Goal: Task Accomplishment & Management: Manage account settings

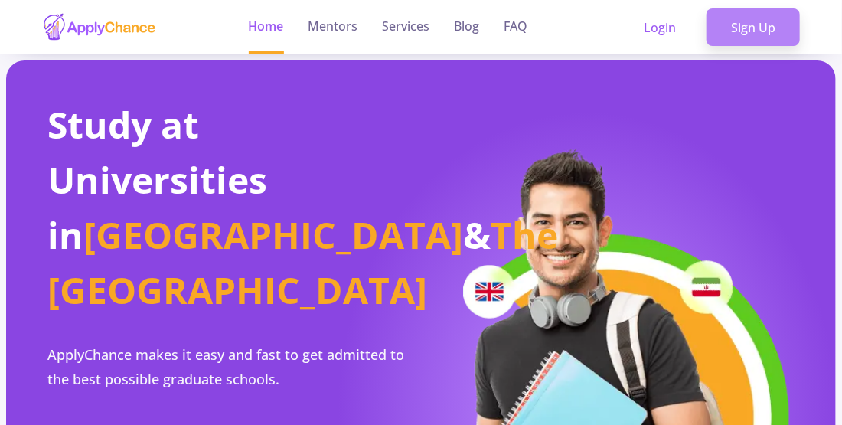
click at [773, 39] on link "Sign Up" at bounding box center [753, 27] width 93 height 38
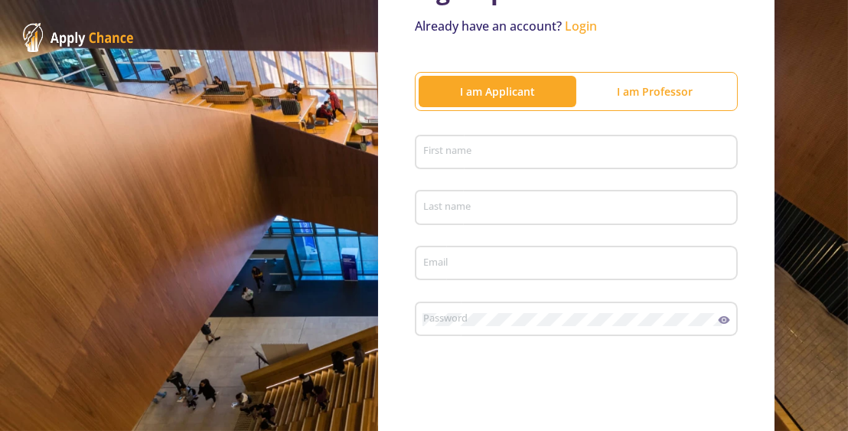
scroll to position [132, 0]
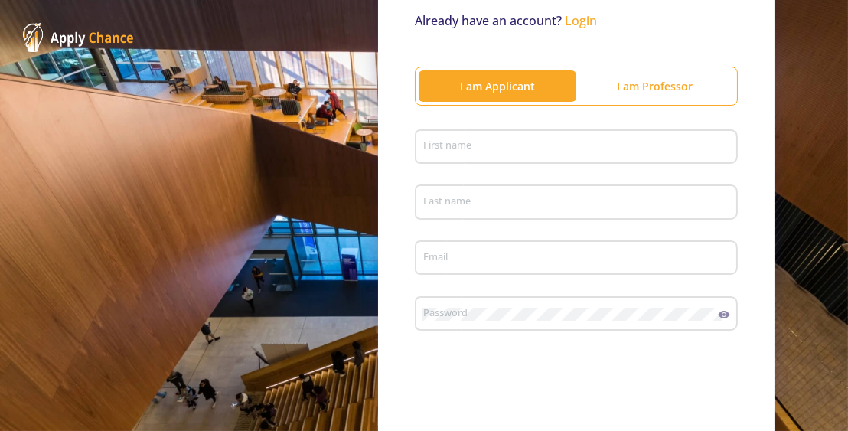
click at [521, 157] on div "First name" at bounding box center [577, 144] width 309 height 40
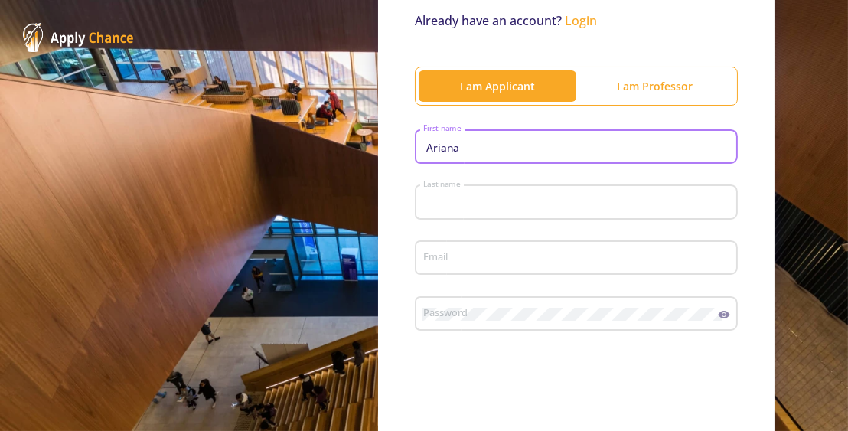
type input "[PERSON_NAME]"
type input "MIHANKHAH"
click at [479, 257] on input "Email" at bounding box center [579, 259] width 312 height 14
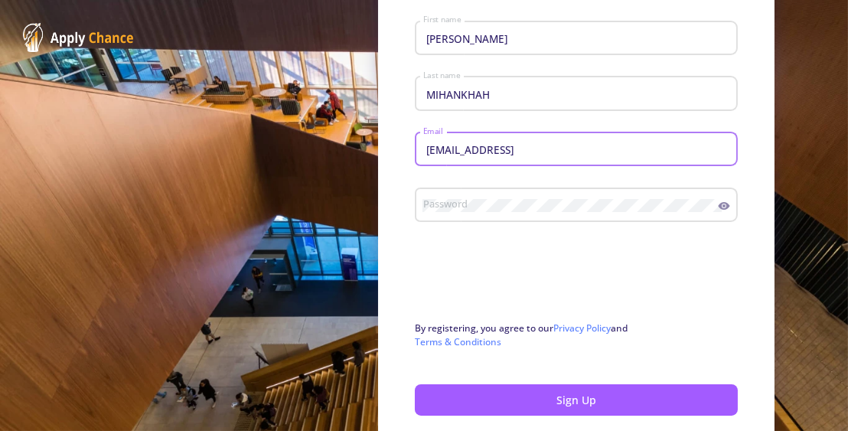
scroll to position [242, 0]
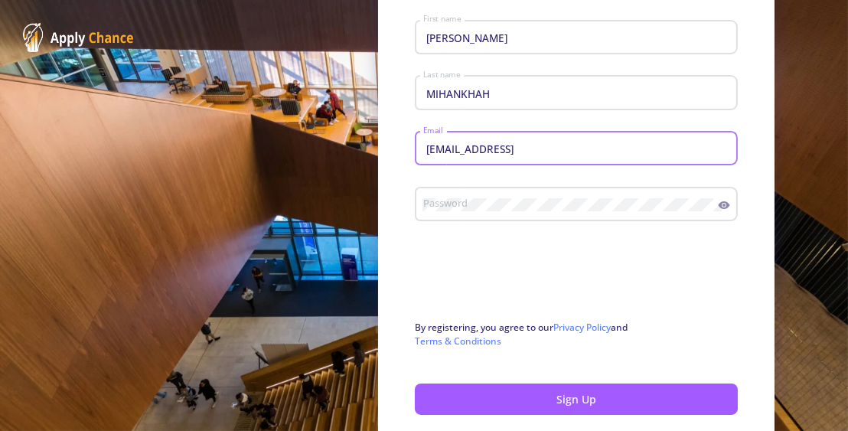
type input "[EMAIL_ADDRESS]"
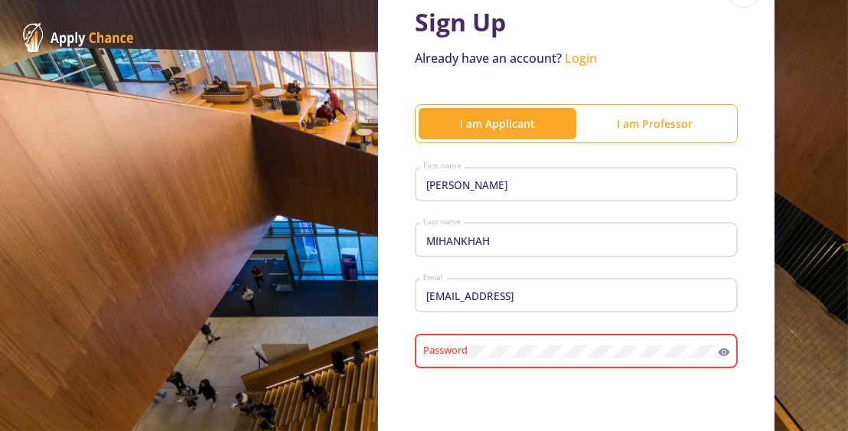
scroll to position [94, 0]
click at [569, 59] on link "Login" at bounding box center [581, 59] width 32 height 17
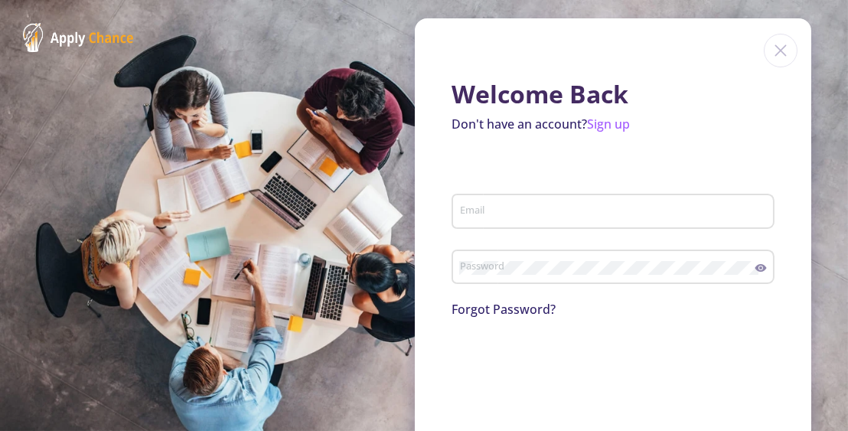
type input "[EMAIL_ADDRESS][DOMAIN_NAME]"
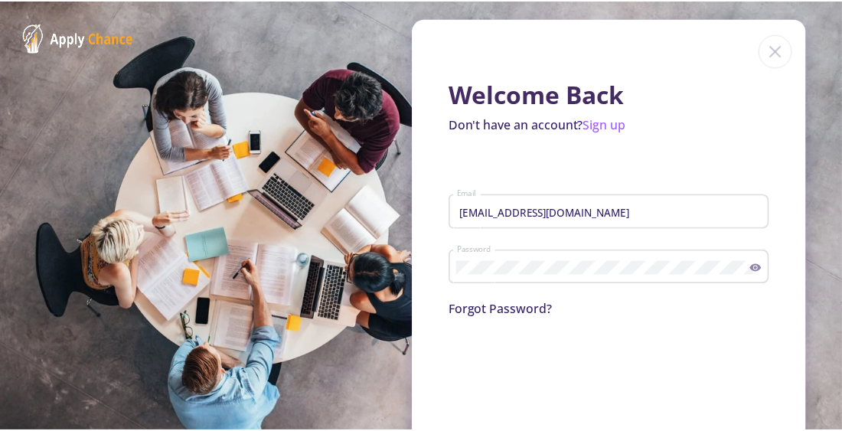
scroll to position [75, 0]
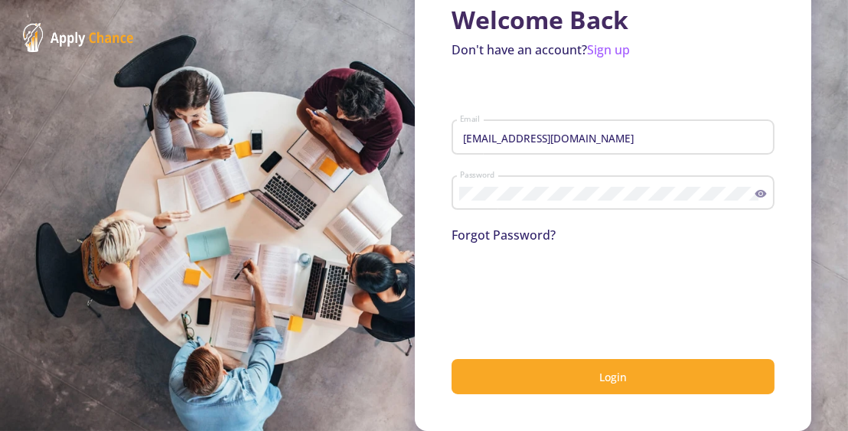
click at [759, 194] on icon at bounding box center [761, 194] width 11 height 8
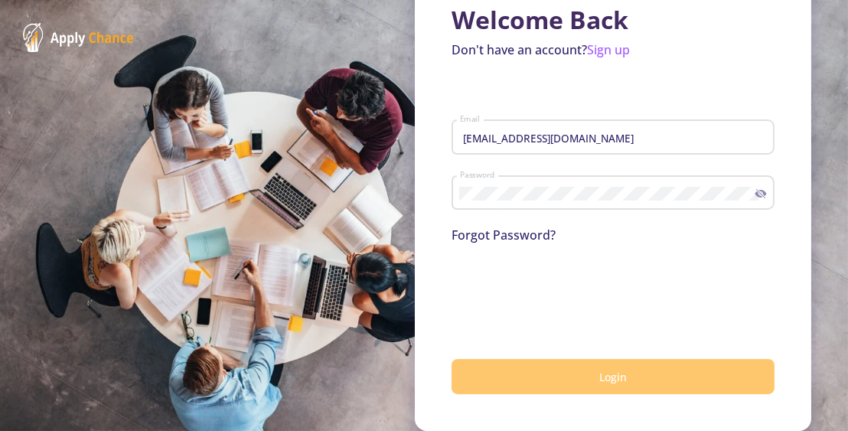
click at [551, 373] on button "Login" at bounding box center [613, 377] width 323 height 36
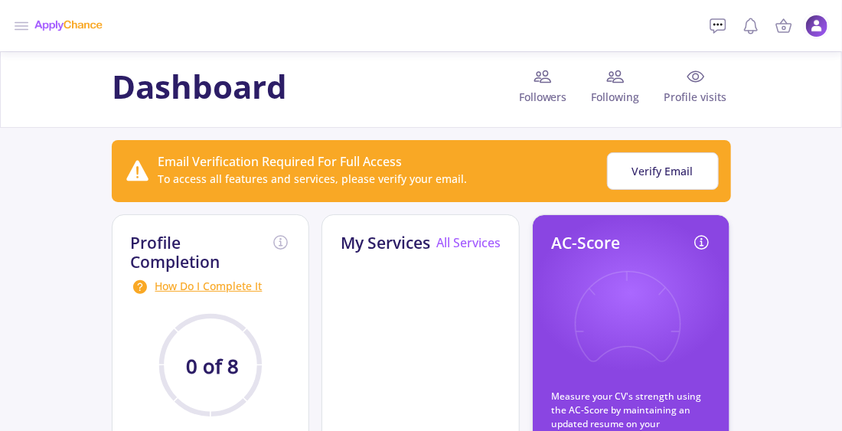
click at [629, 41] on header "Dashboard My Resume Services Mentors Admission Chance With Minimum Requirements…" at bounding box center [421, 25] width 842 height 51
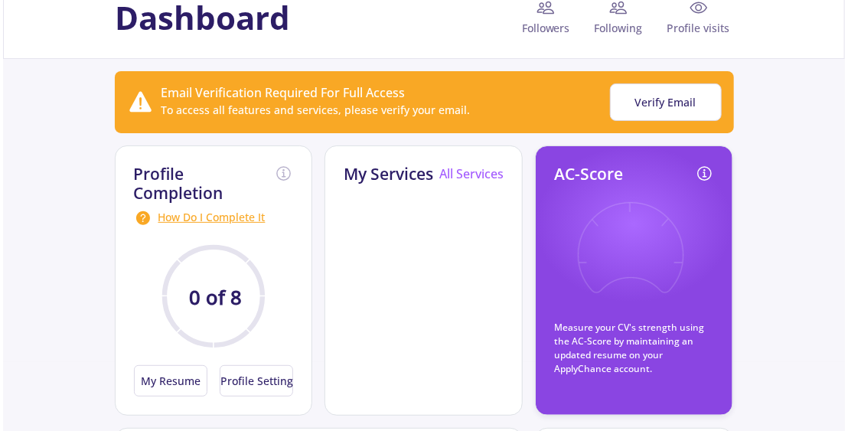
scroll to position [71, 0]
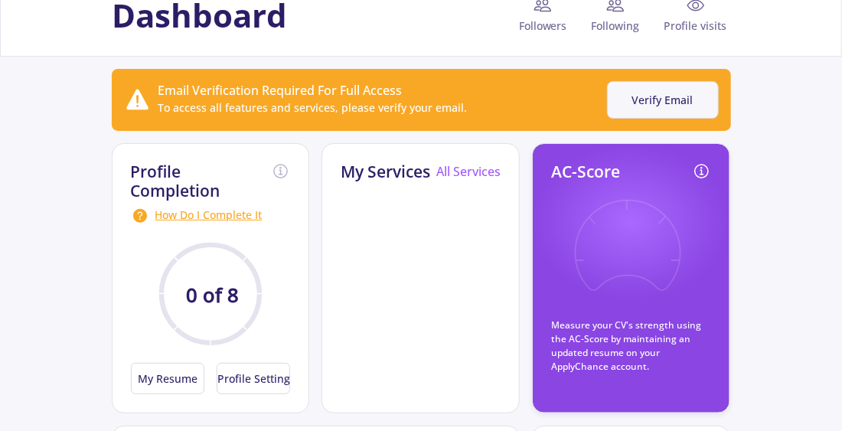
click at [659, 113] on button "Verify Email" at bounding box center [663, 100] width 112 height 38
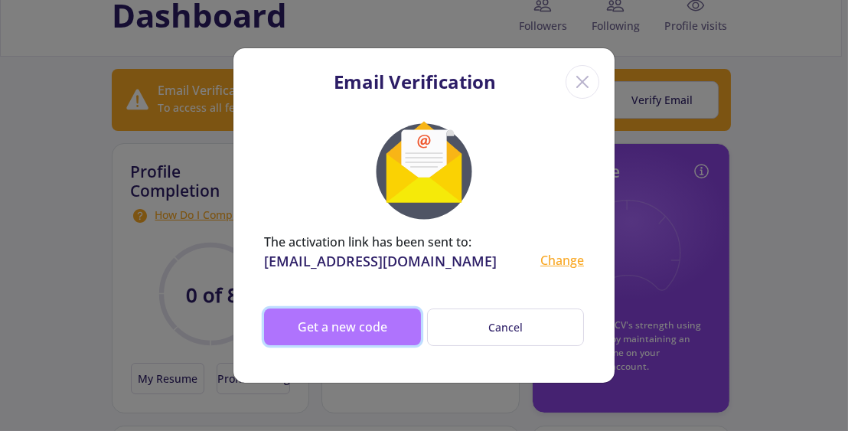
click at [319, 319] on button "Get a new code" at bounding box center [342, 327] width 157 height 37
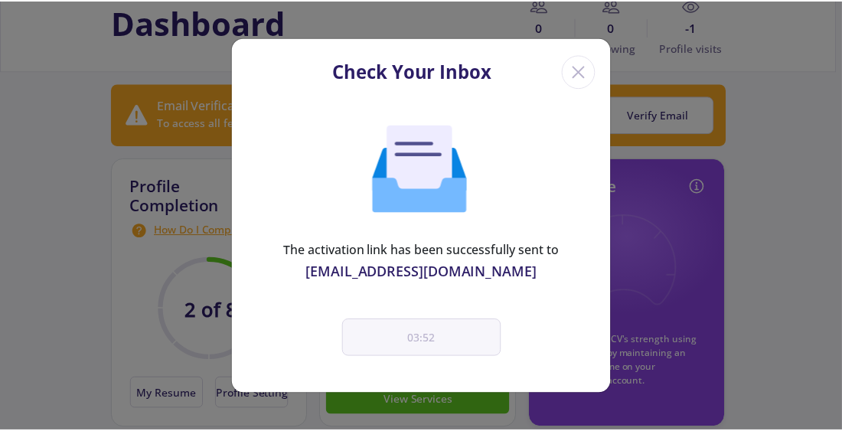
scroll to position [79, 0]
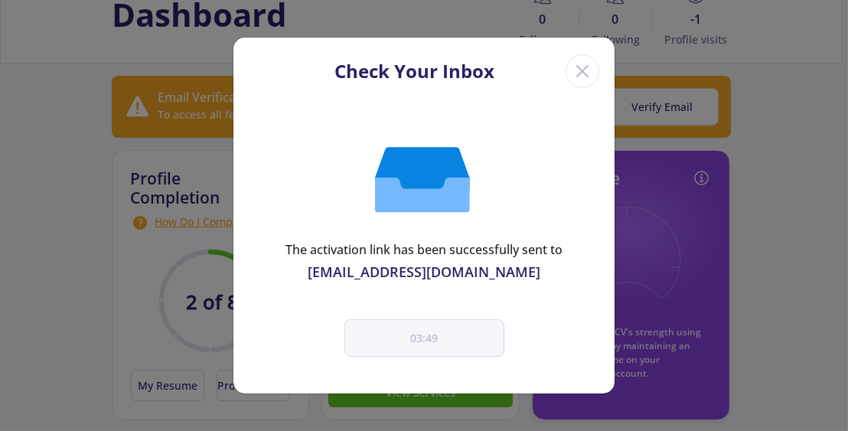
click at [590, 71] on icon "Close" at bounding box center [582, 71] width 25 height 25
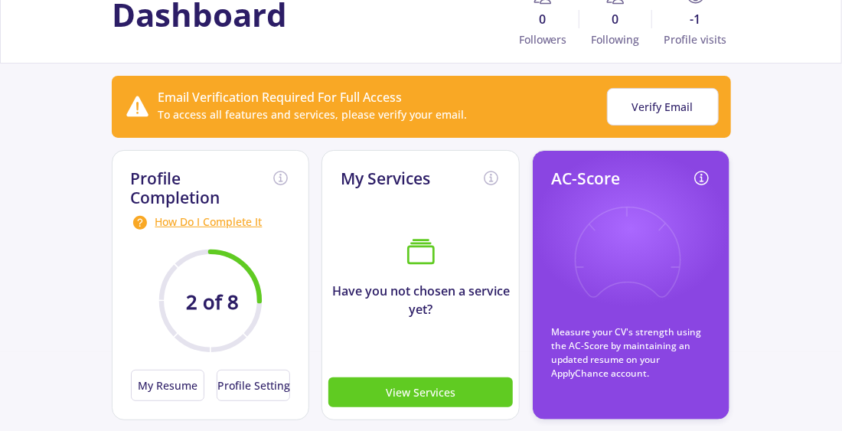
scroll to position [0, 0]
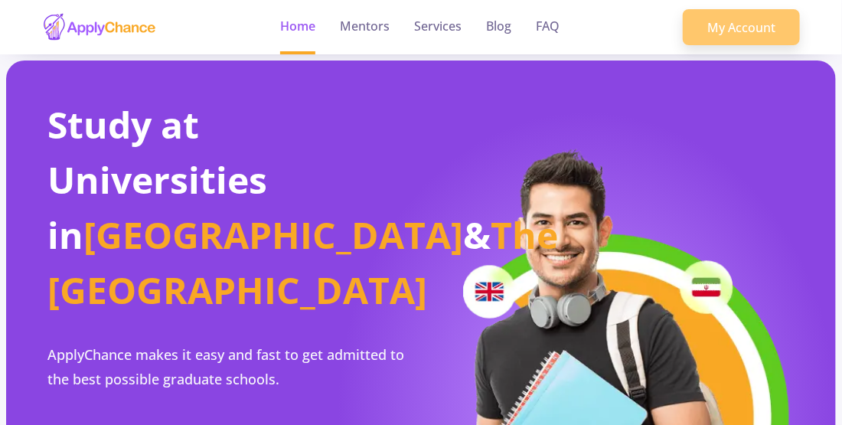
click at [757, 21] on link "My Account" at bounding box center [741, 27] width 117 height 37
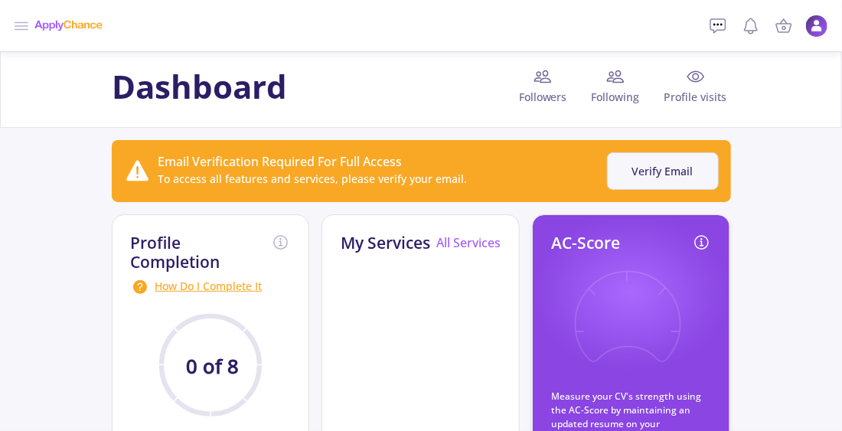
click at [651, 168] on button "Verify Email" at bounding box center [663, 171] width 112 height 38
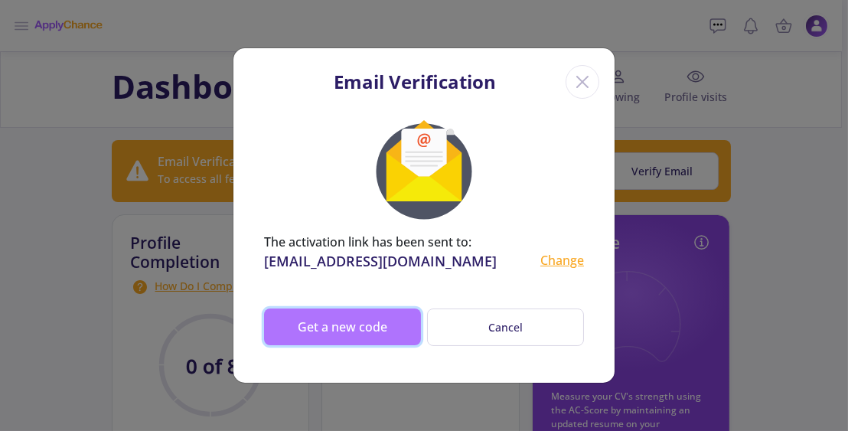
click at [331, 322] on button "Get a new code" at bounding box center [342, 327] width 157 height 37
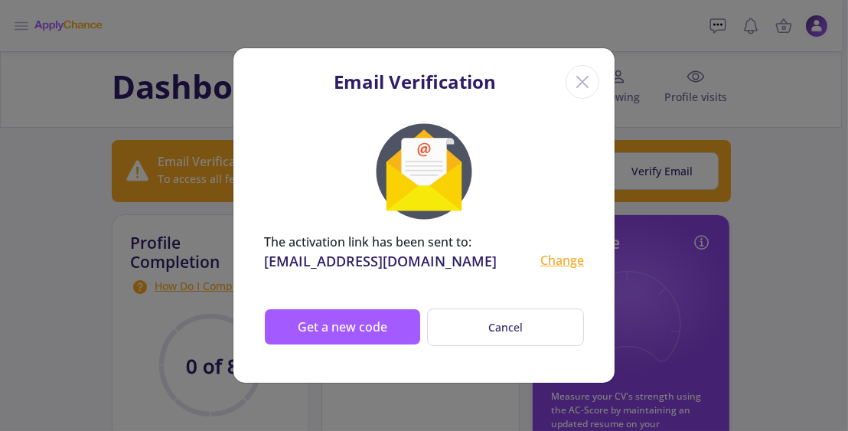
click at [567, 270] on div "Change" at bounding box center [563, 261] width 44 height 21
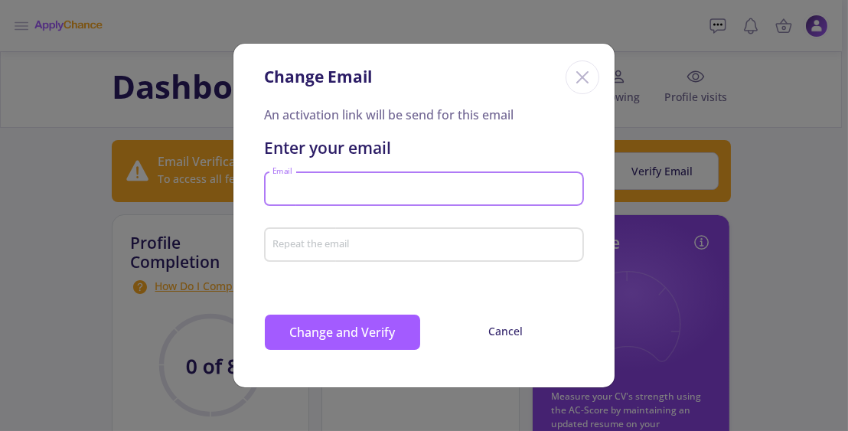
click at [435, 193] on input "Email" at bounding box center [426, 190] width 309 height 14
type input "arianamihankhah"
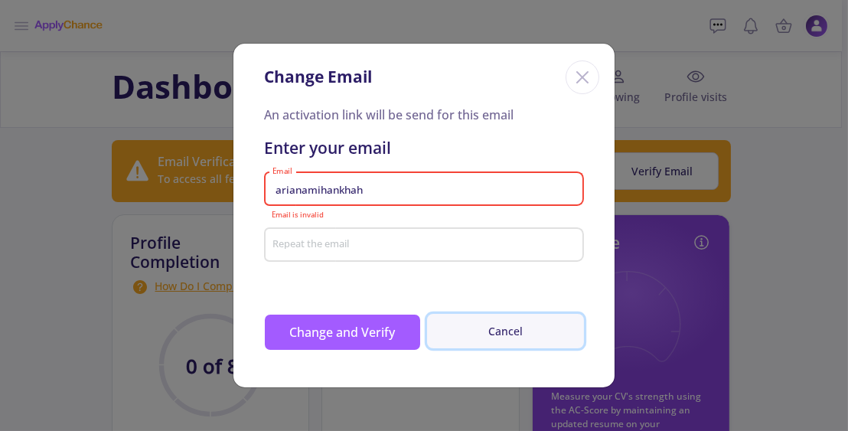
click at [491, 330] on button "Cancel" at bounding box center [505, 331] width 157 height 34
